Goal: Information Seeking & Learning: Find specific fact

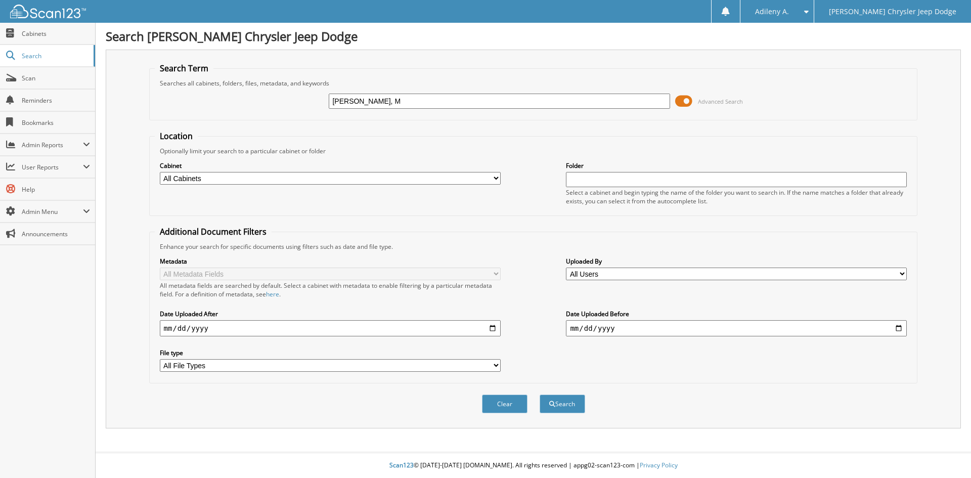
type input "[PERSON_NAME], M"
click at [540, 394] on button "Search" at bounding box center [563, 403] width 46 height 19
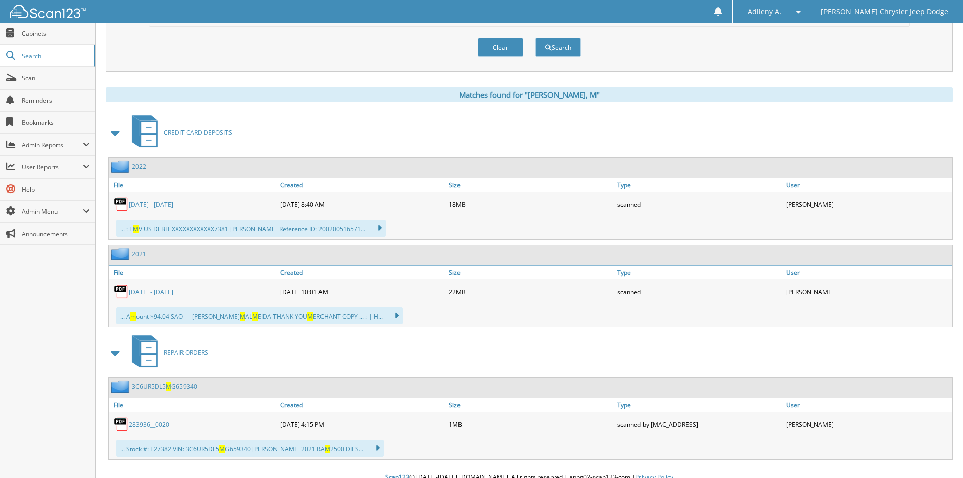
scroll to position [369, 0]
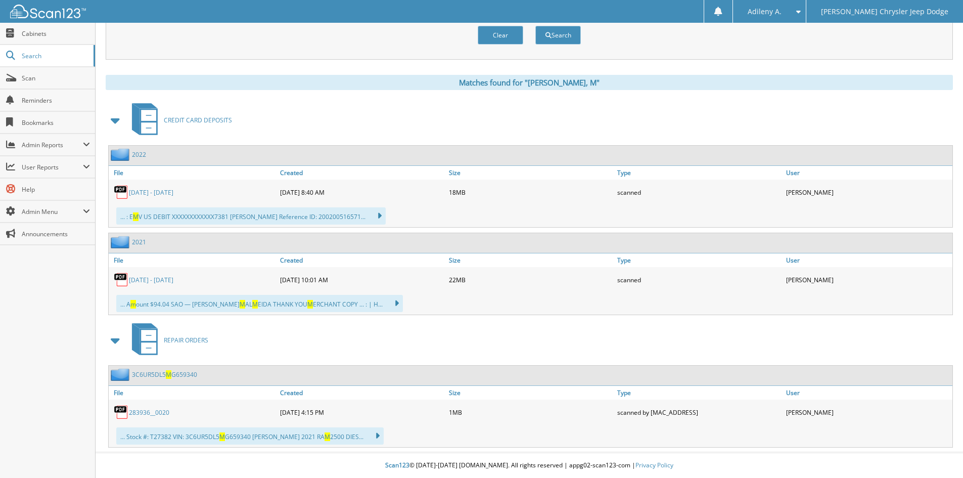
click at [158, 194] on link "Jan 1st - Jan 15th" at bounding box center [151, 192] width 45 height 9
click at [158, 278] on link "June 16th - June 30th" at bounding box center [151, 280] width 45 height 9
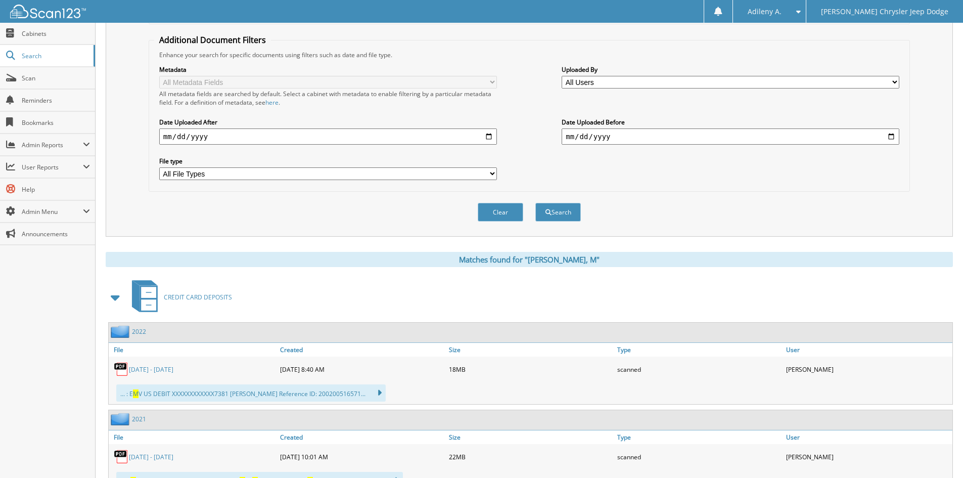
scroll to position [15, 0]
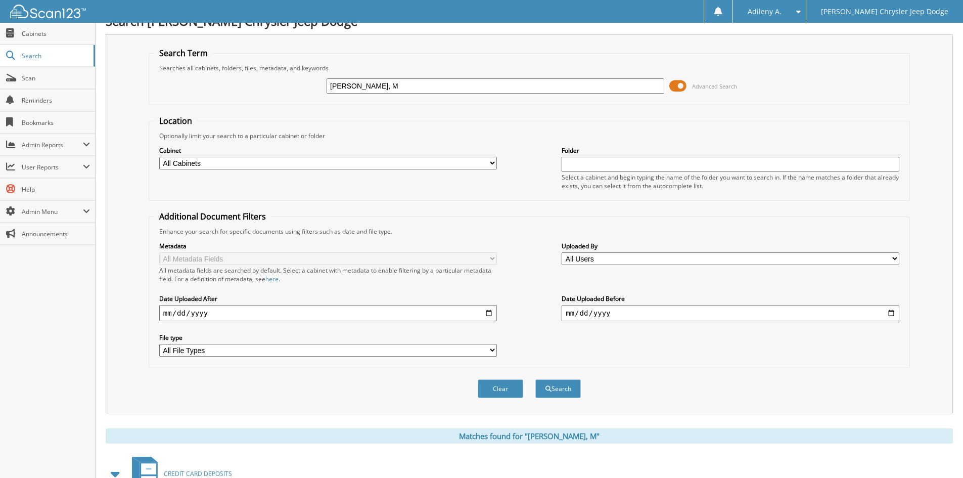
click at [420, 87] on input "[PERSON_NAME], M" at bounding box center [496, 85] width 338 height 15
type input "[PERSON_NAME]"
click at [536, 379] on button "Search" at bounding box center [559, 388] width 46 height 19
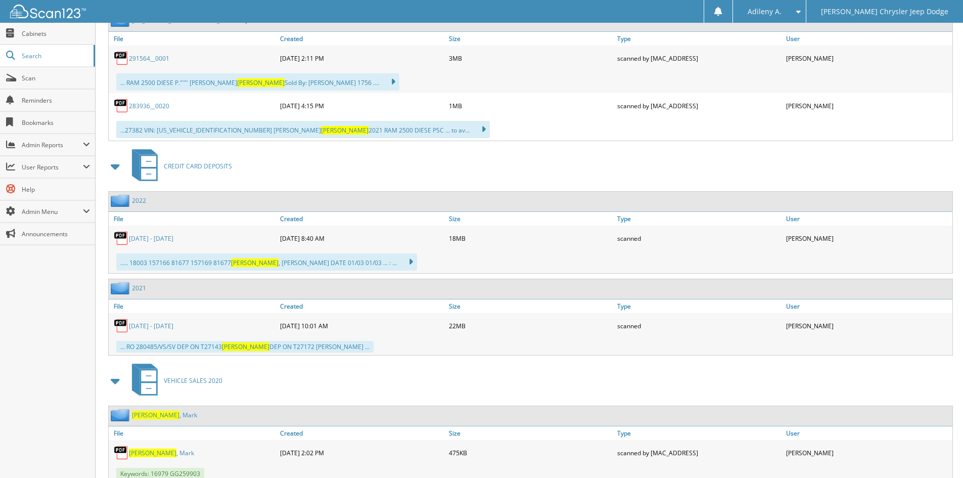
scroll to position [506, 0]
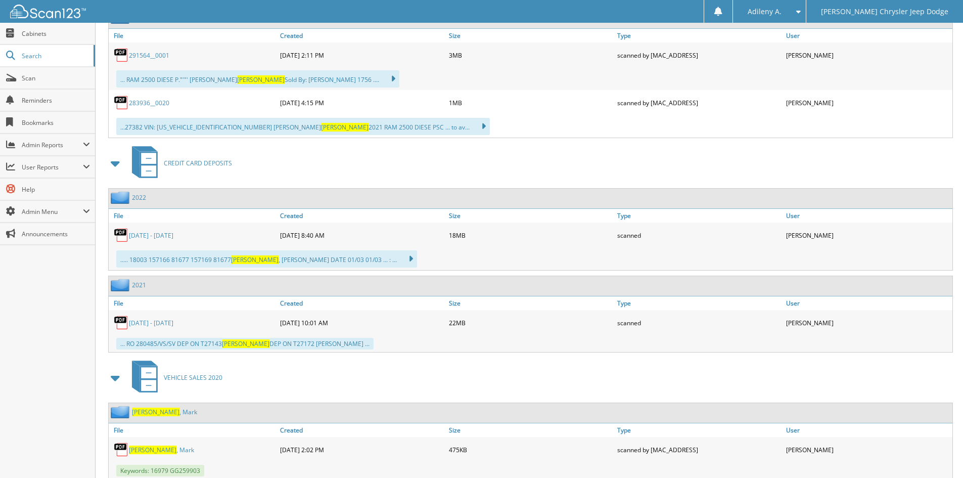
click at [145, 232] on link "Jan 1st - Jan 15th" at bounding box center [151, 235] width 45 height 9
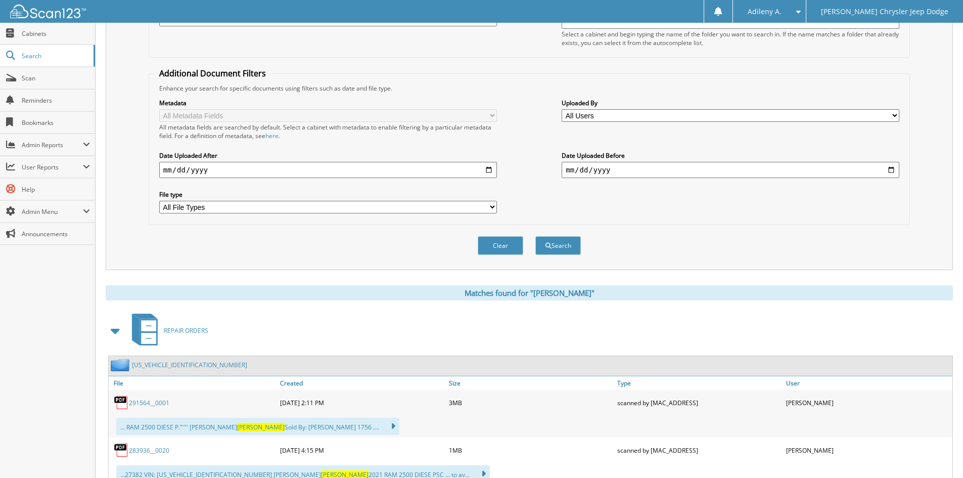
scroll to position [0, 0]
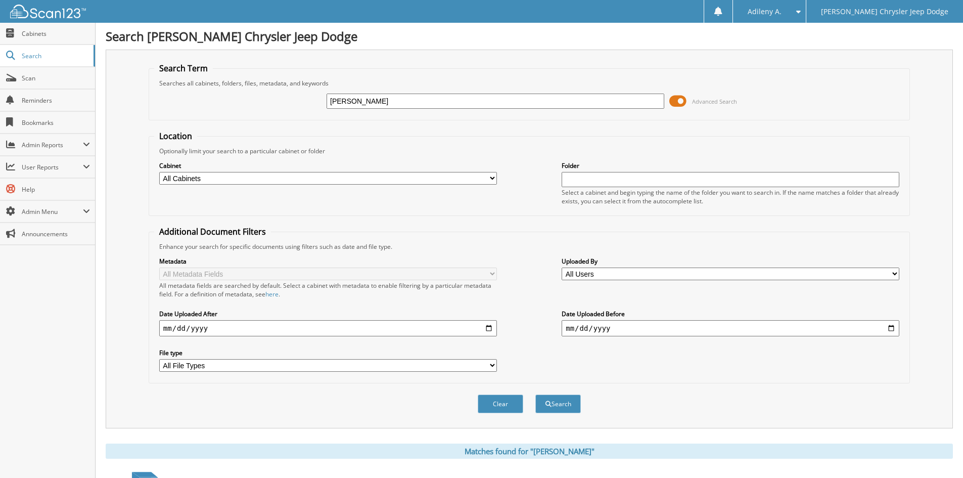
click at [45, 18] on div at bounding box center [43, 11] width 86 height 23
click at [20, 14] on img at bounding box center [48, 12] width 76 height 14
